Goal: Information Seeking & Learning: Learn about a topic

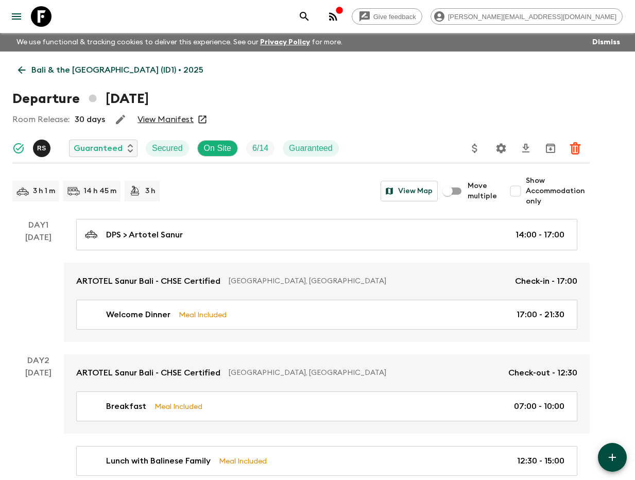
scroll to position [315, 0]
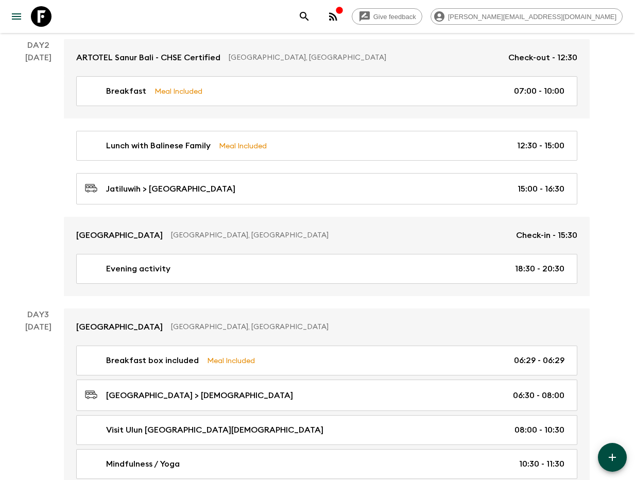
click at [311, 20] on icon "search adventures" at bounding box center [304, 16] width 12 height 12
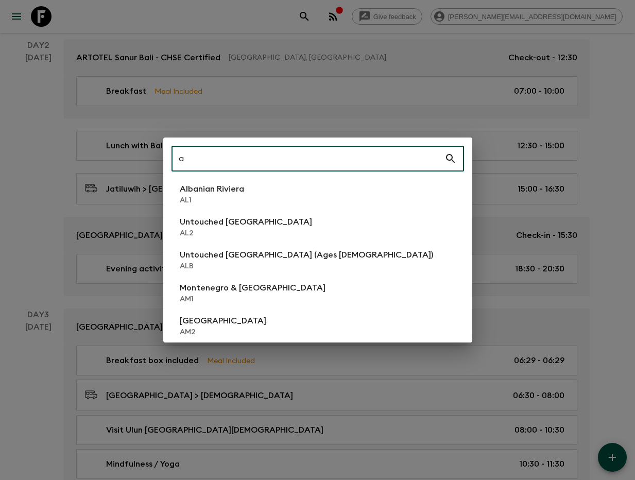
type input "a4"
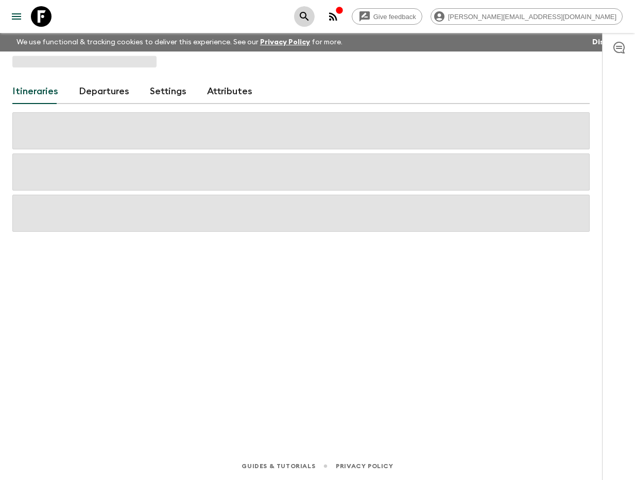
click at [315, 23] on button "search adventures" at bounding box center [304, 16] width 21 height 21
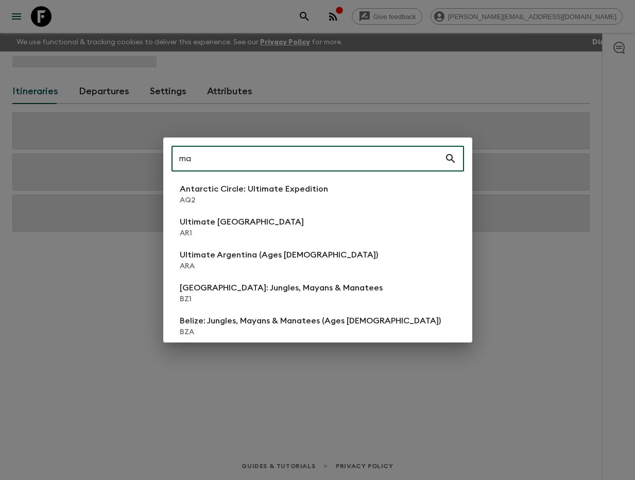
type input "ma4"
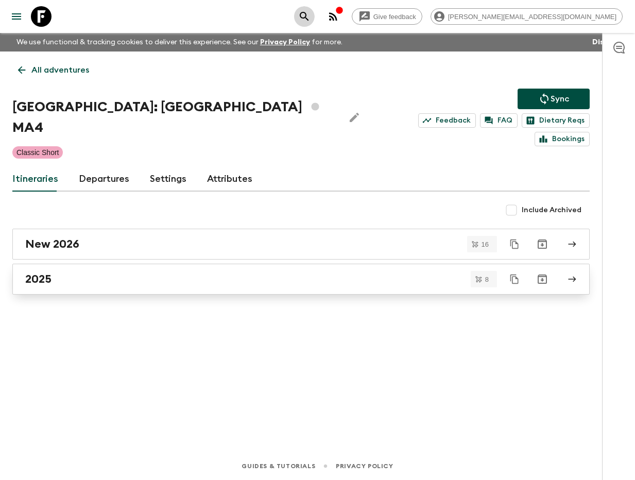
click at [73, 273] on div "2025" at bounding box center [291, 279] width 532 height 13
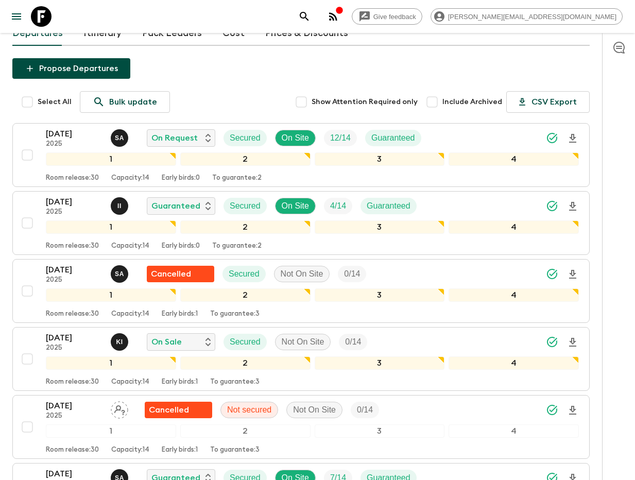
scroll to position [115, 0]
